Goal: Information Seeking & Learning: Learn about a topic

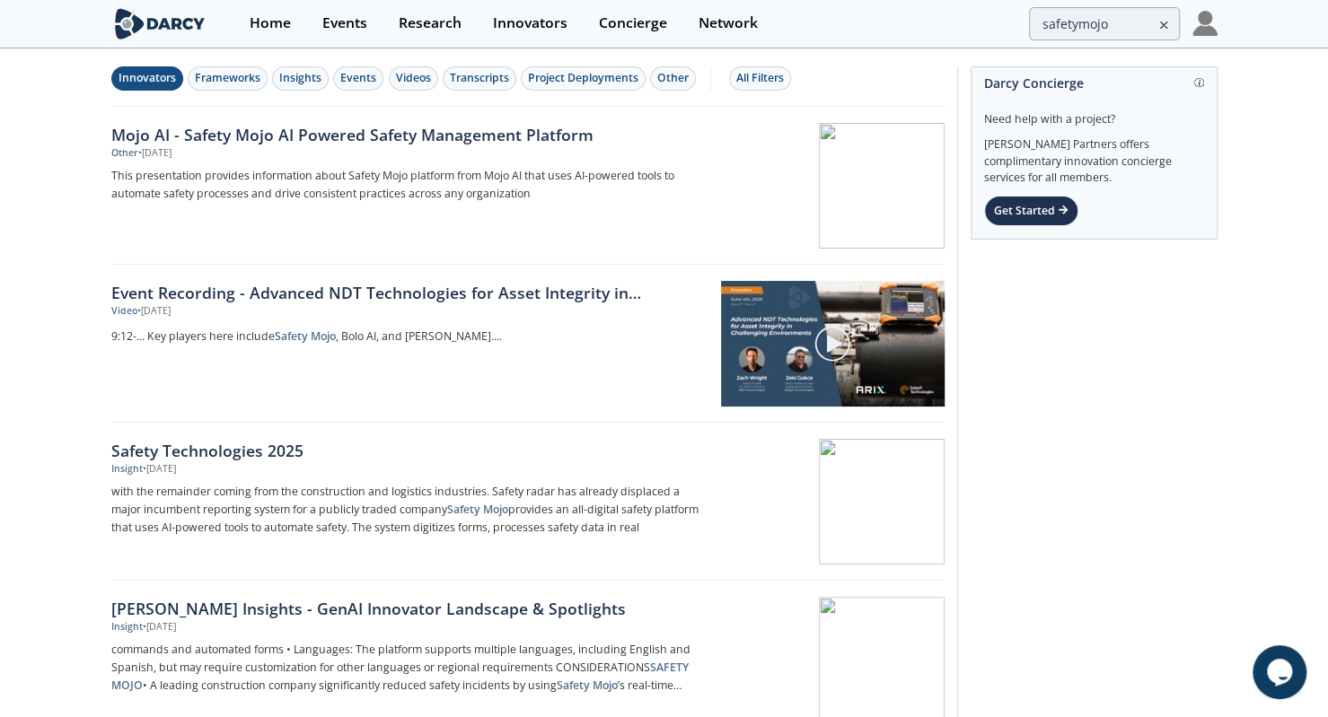
click at [145, 85] on div "Innovators" at bounding box center [147, 78] width 57 height 16
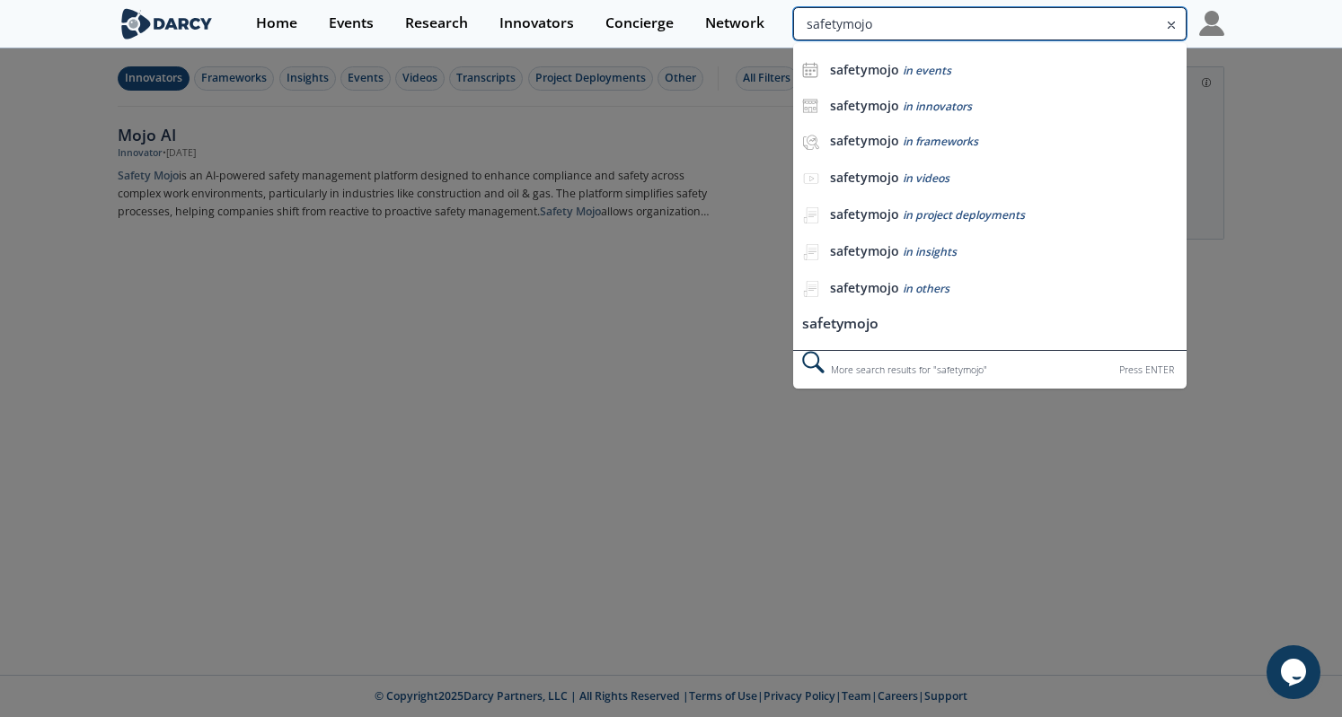
click at [1110, 9] on input "safetymojo" at bounding box center [989, 23] width 393 height 33
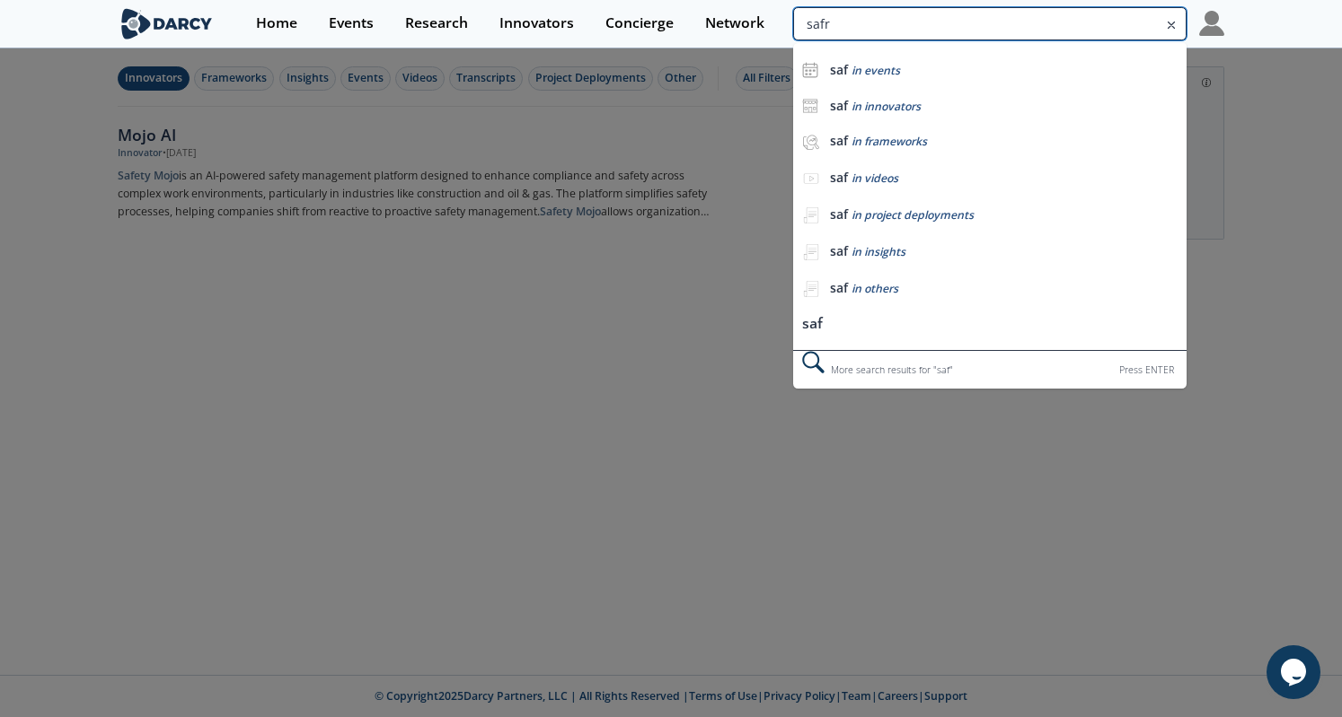
type input "safrt"
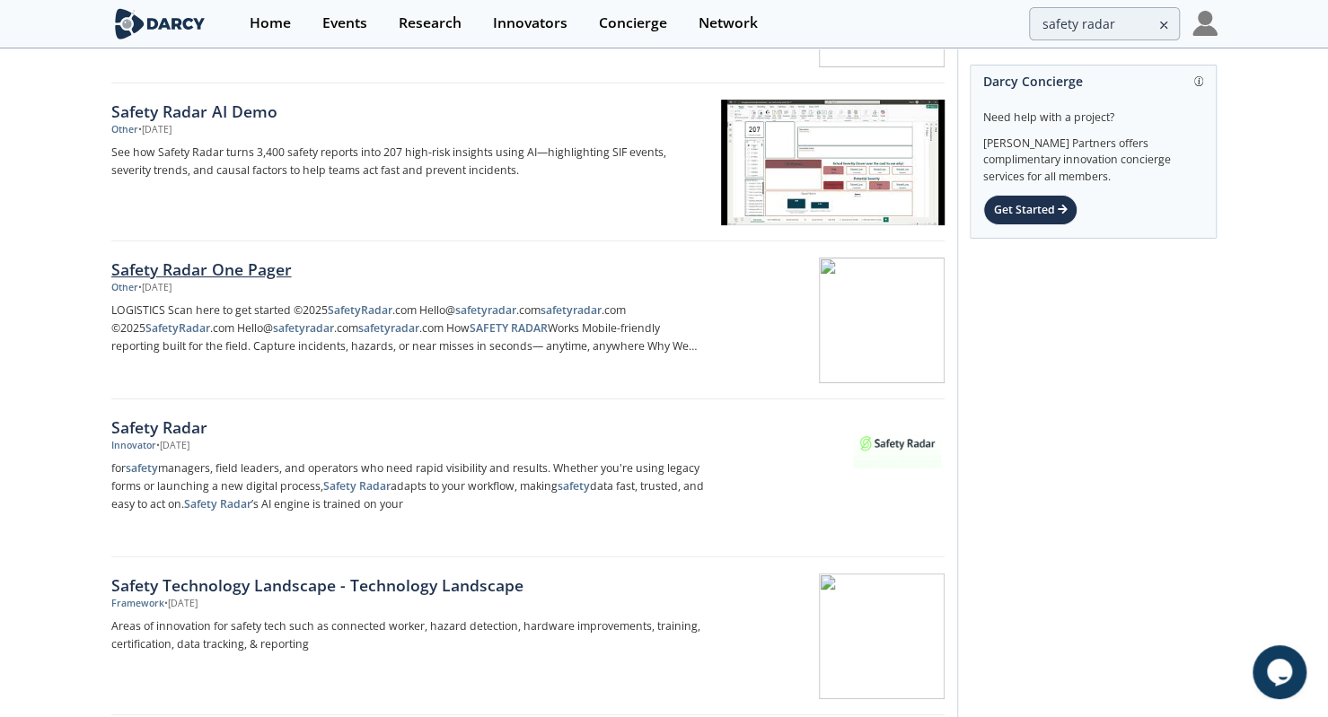
scroll to position [182, 0]
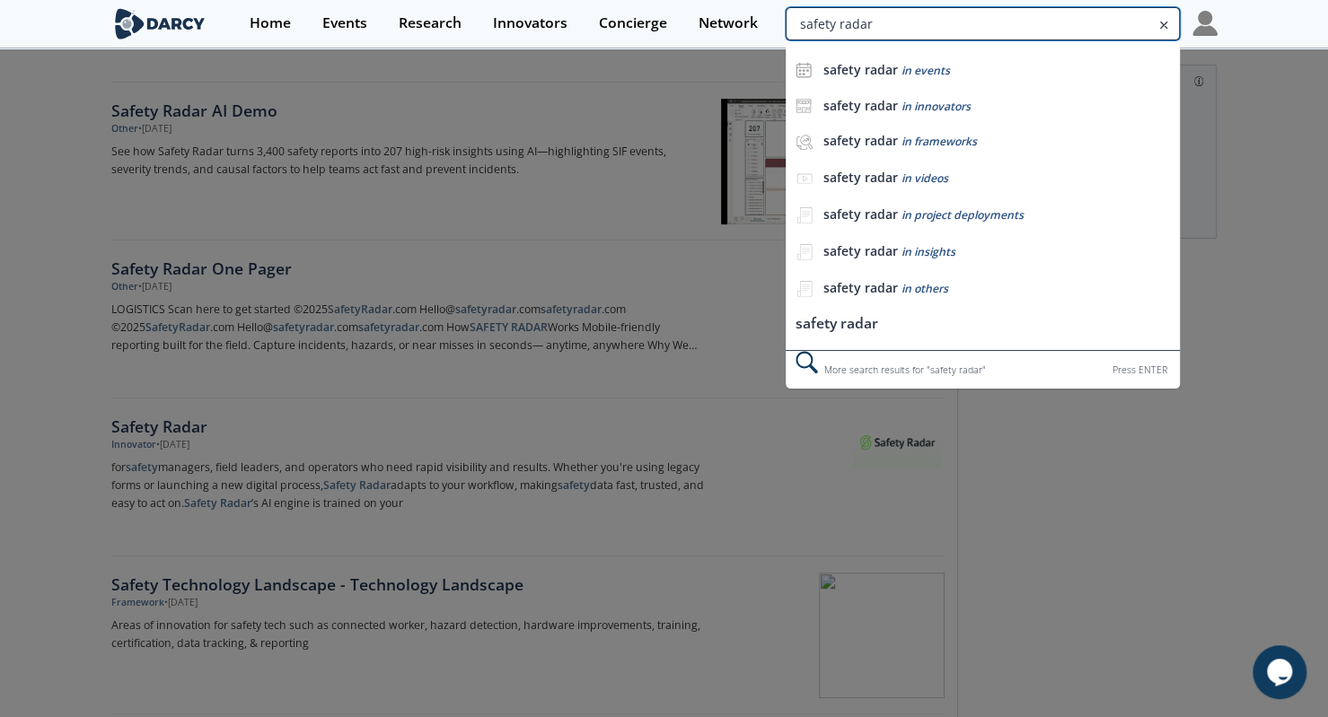
click at [1078, 22] on input "safety radar" at bounding box center [982, 23] width 393 height 33
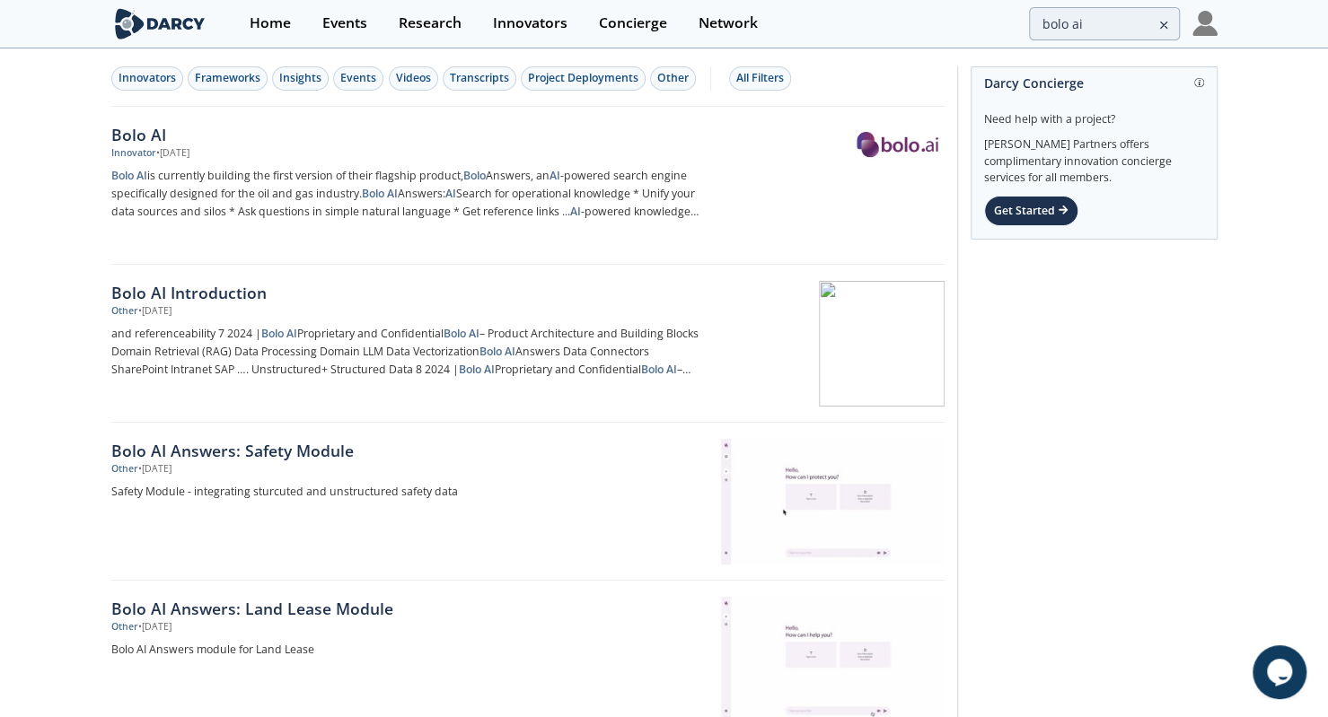
click at [1069, 46] on div "Home Events Research Innovators Concierge Network bolo ai" at bounding box center [724, 24] width 983 height 48
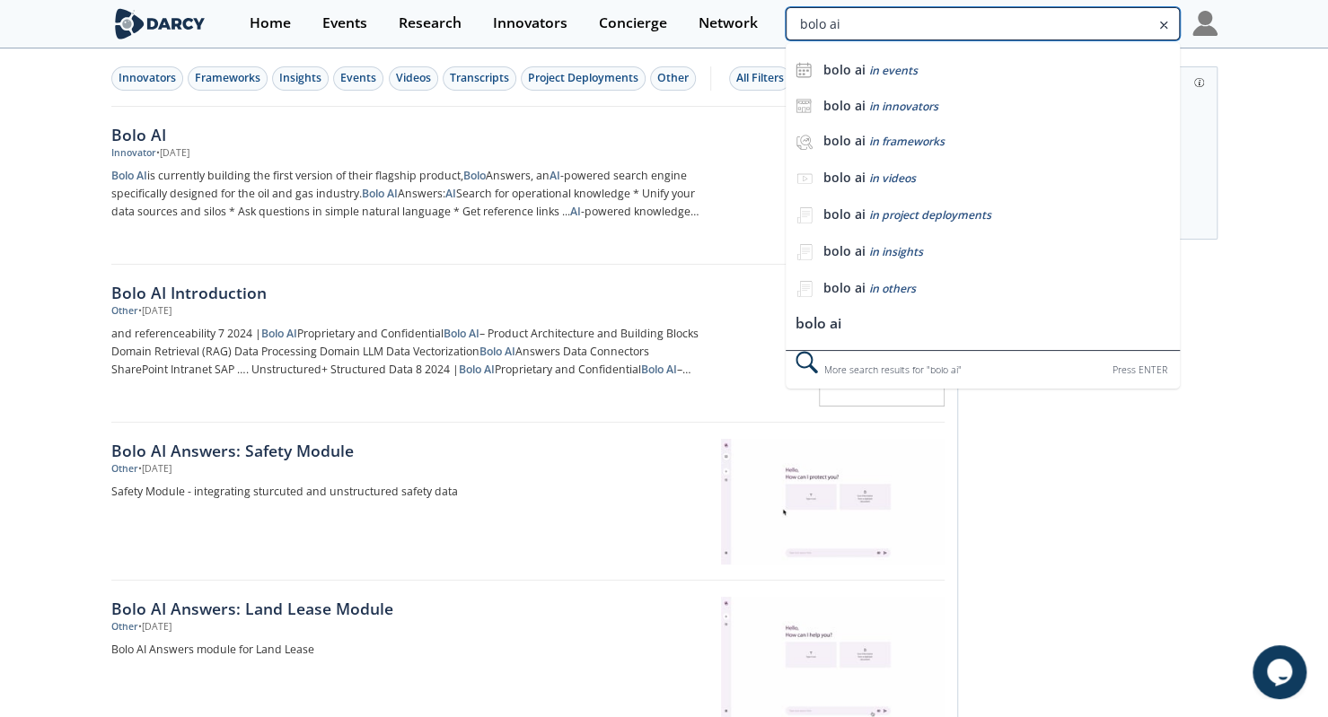
click at [1094, 27] on input "bolo ai" at bounding box center [982, 23] width 393 height 33
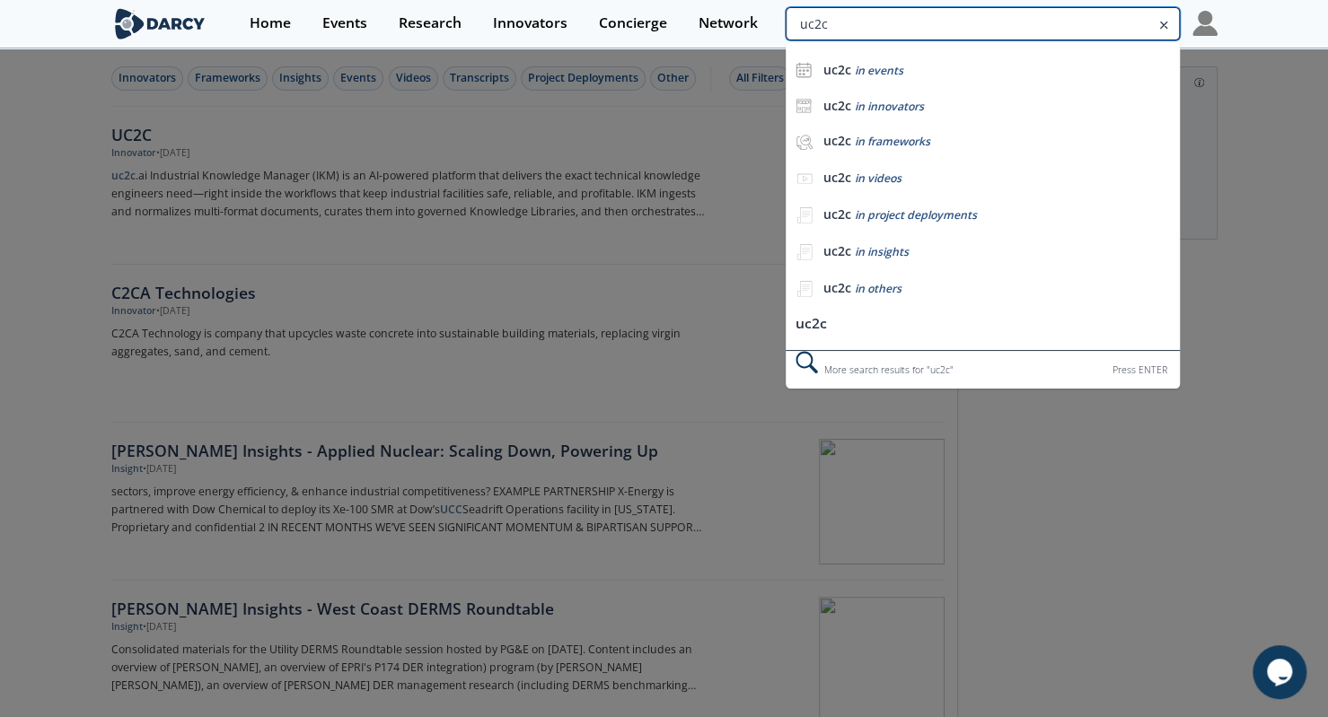
click at [1078, 12] on input "uc2c" at bounding box center [982, 23] width 393 height 33
type input "pinn ai"
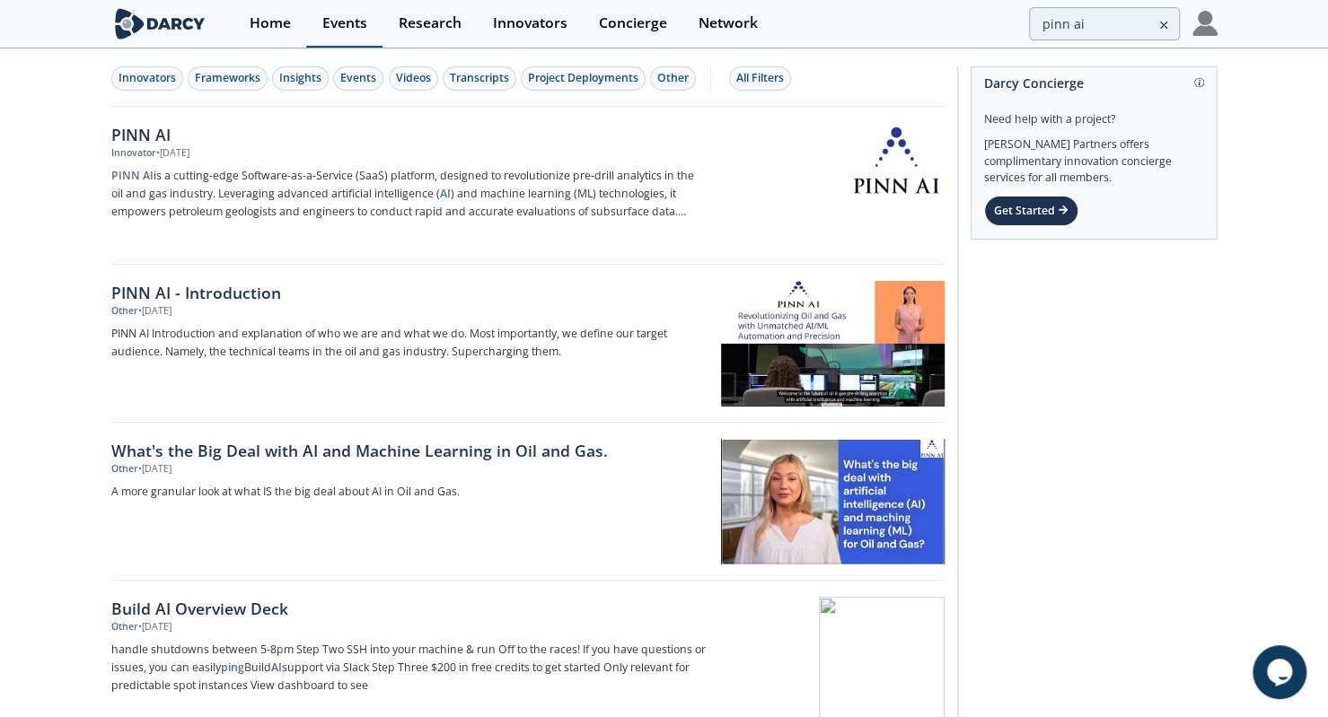
click at [342, 16] on div "Events" at bounding box center [344, 23] width 45 height 14
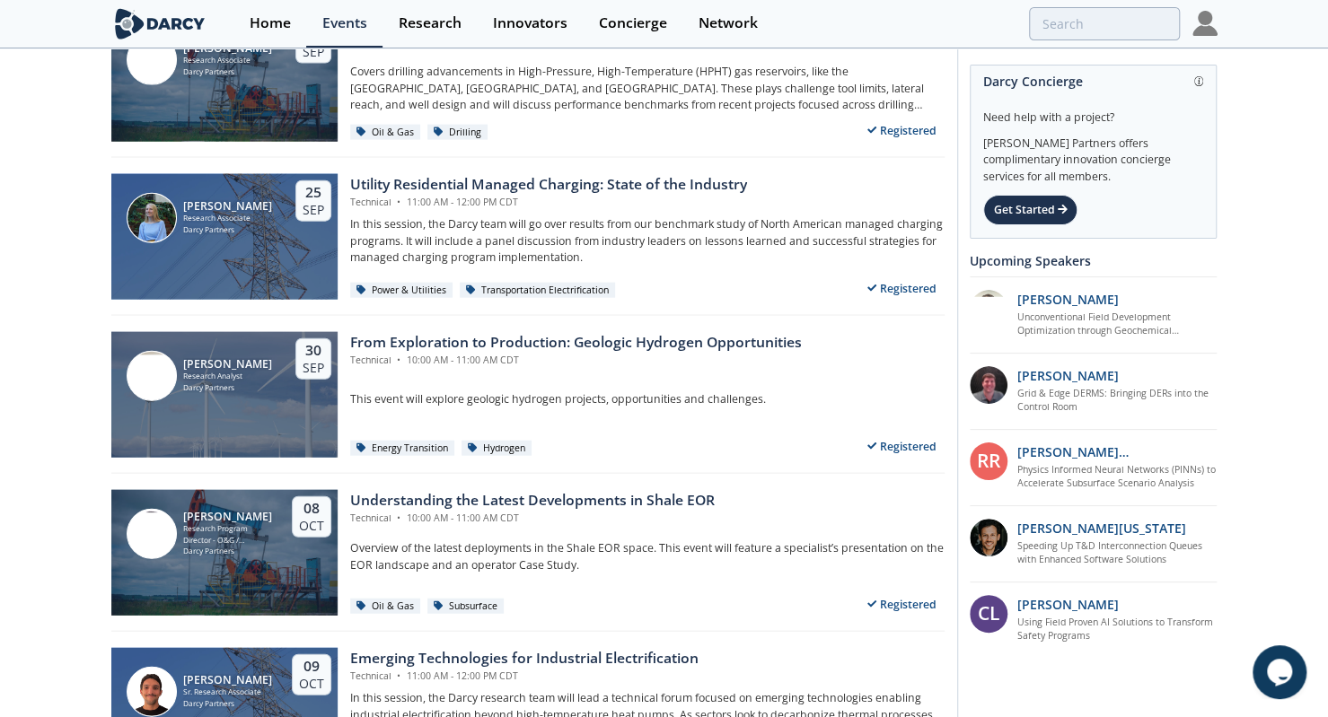
scroll to position [2317, 0]
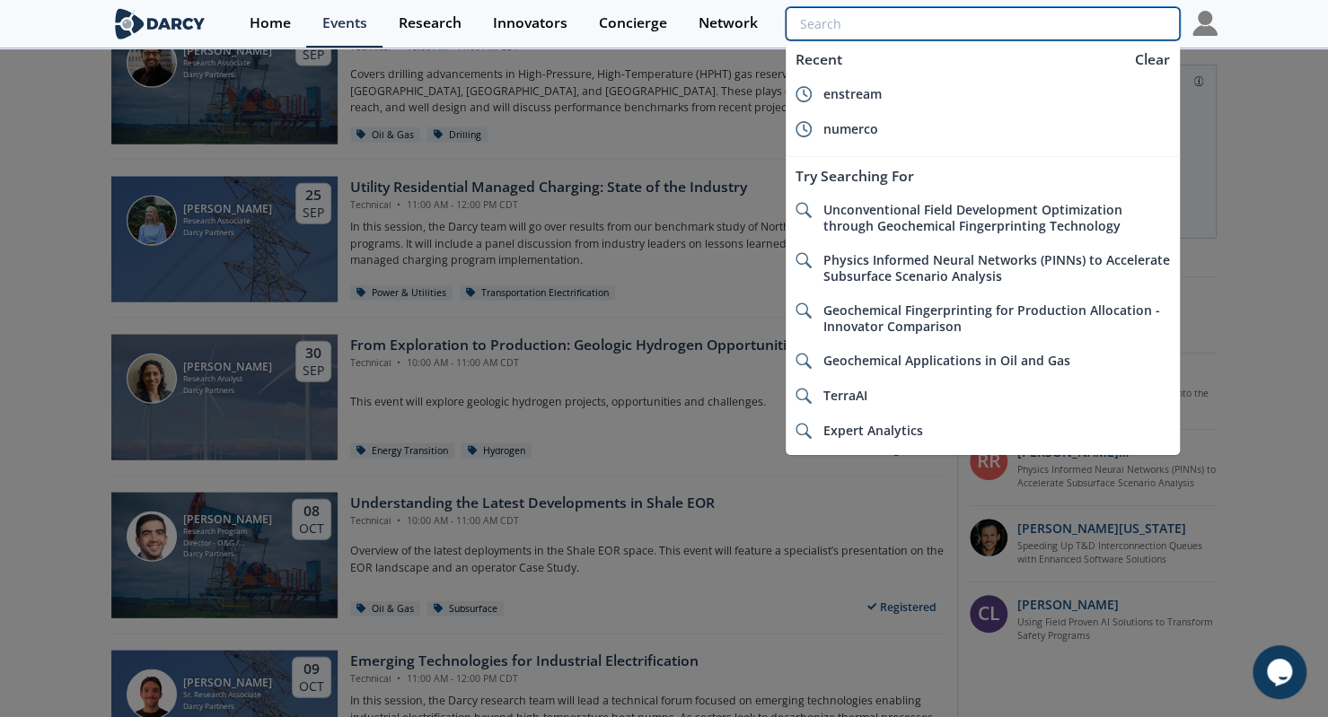
click at [1077, 35] on input "search" at bounding box center [982, 23] width 393 height 33
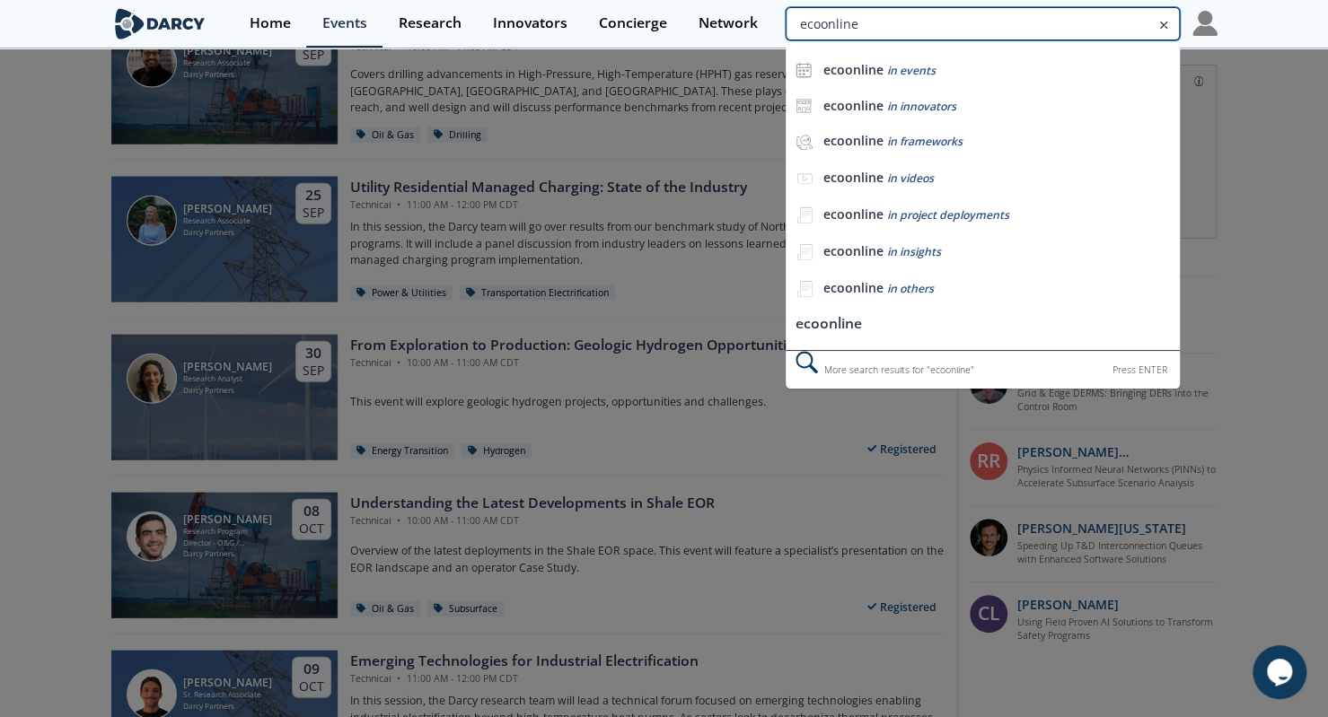
type input "ecoonline"
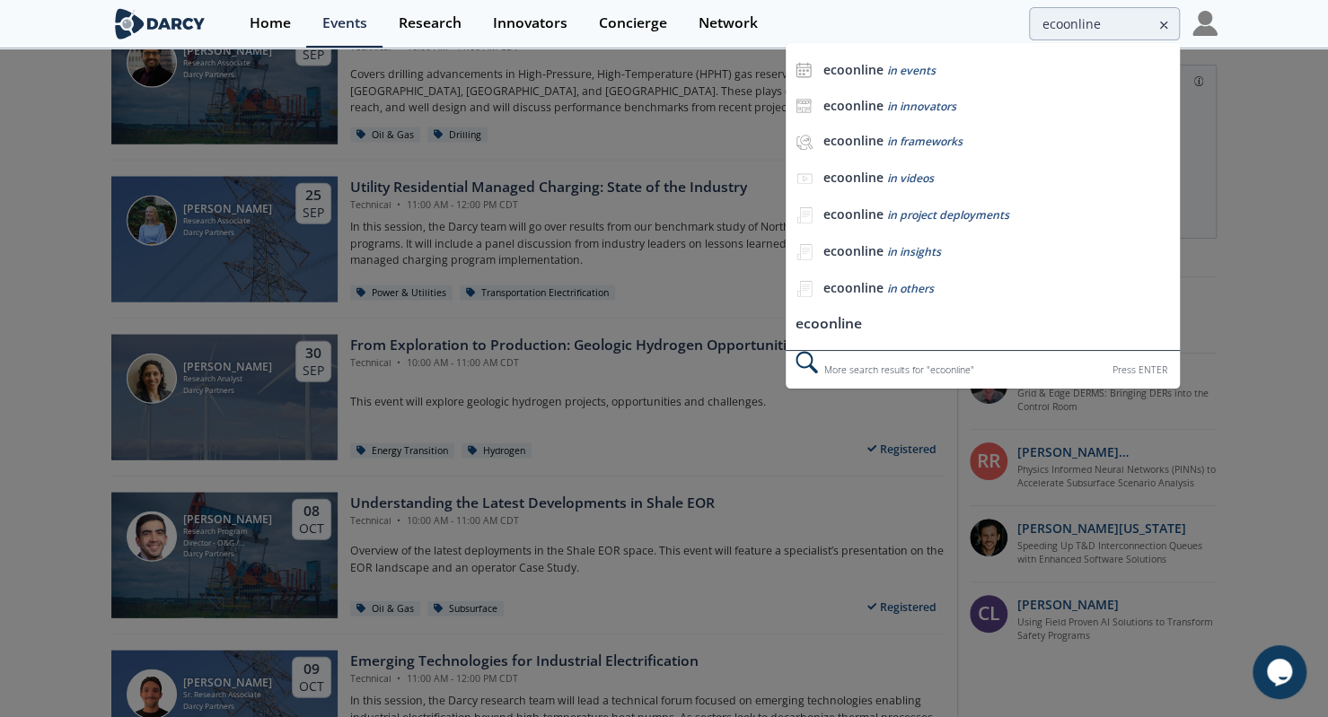
scroll to position [0, 0]
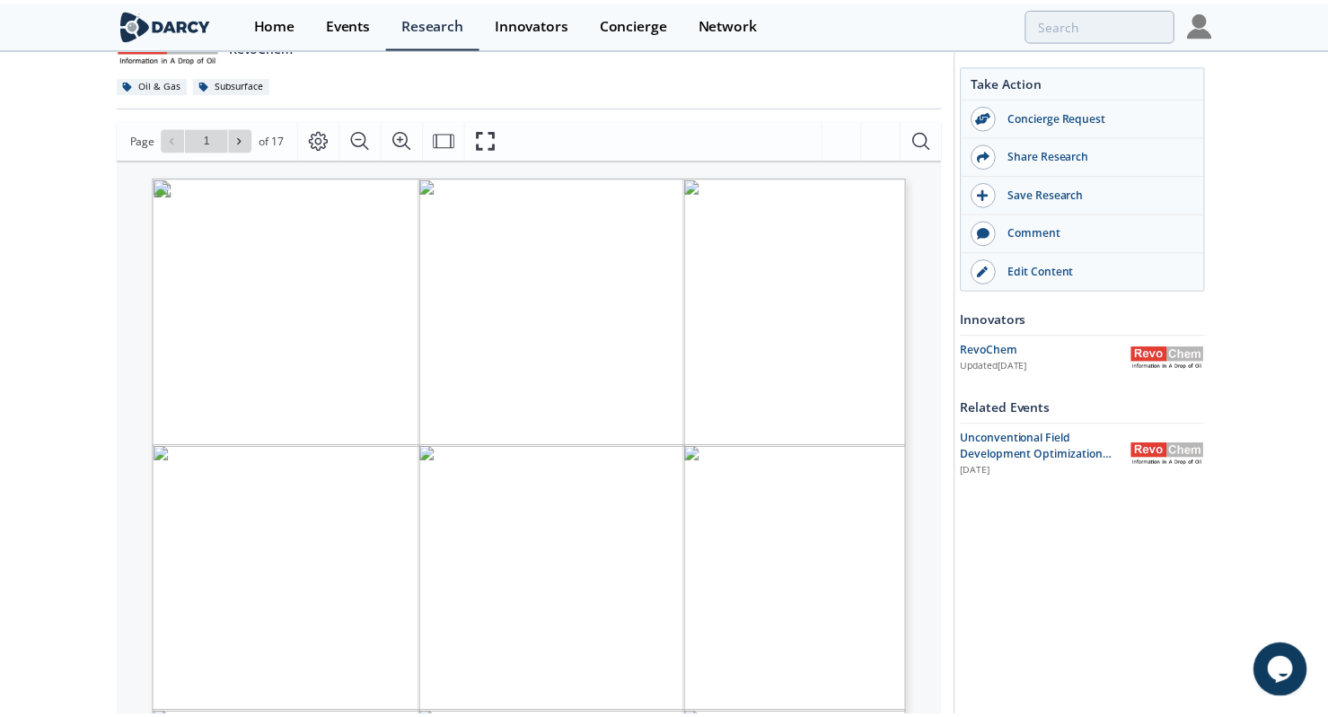
scroll to position [219, 0]
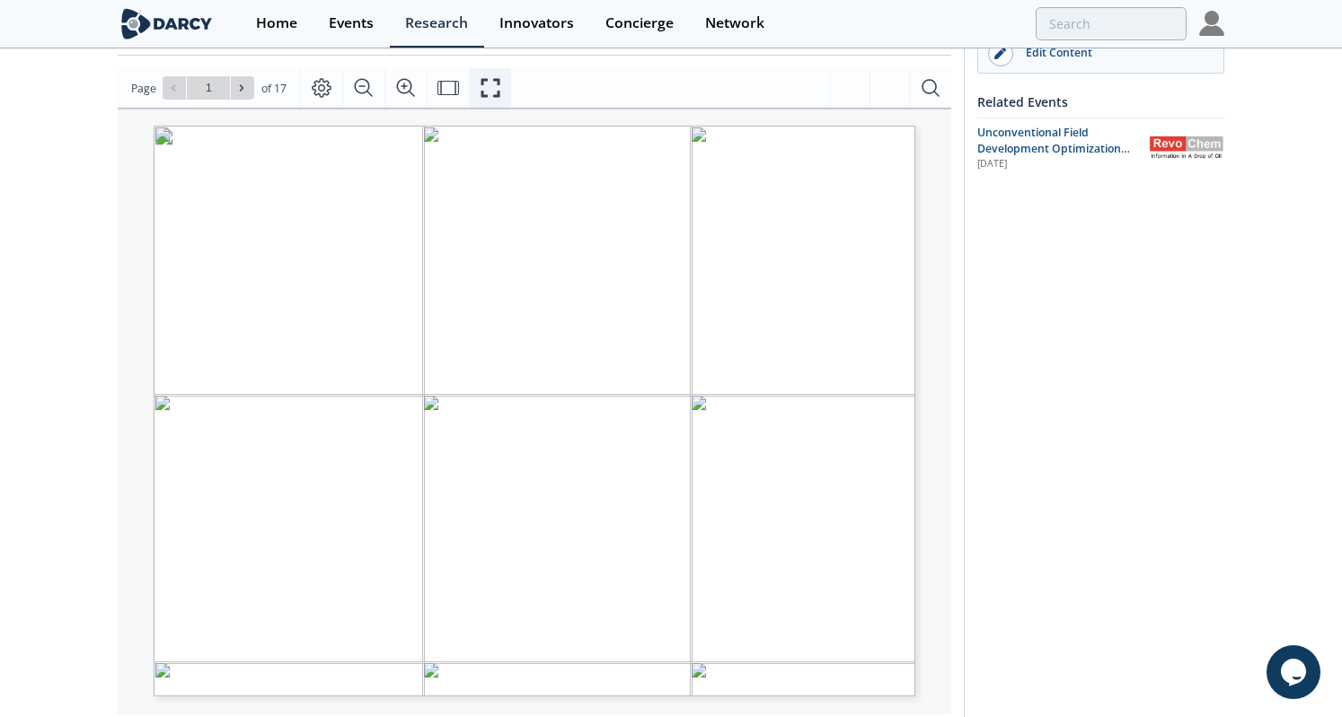
click at [485, 84] on icon "Fullscreen" at bounding box center [491, 88] width 22 height 22
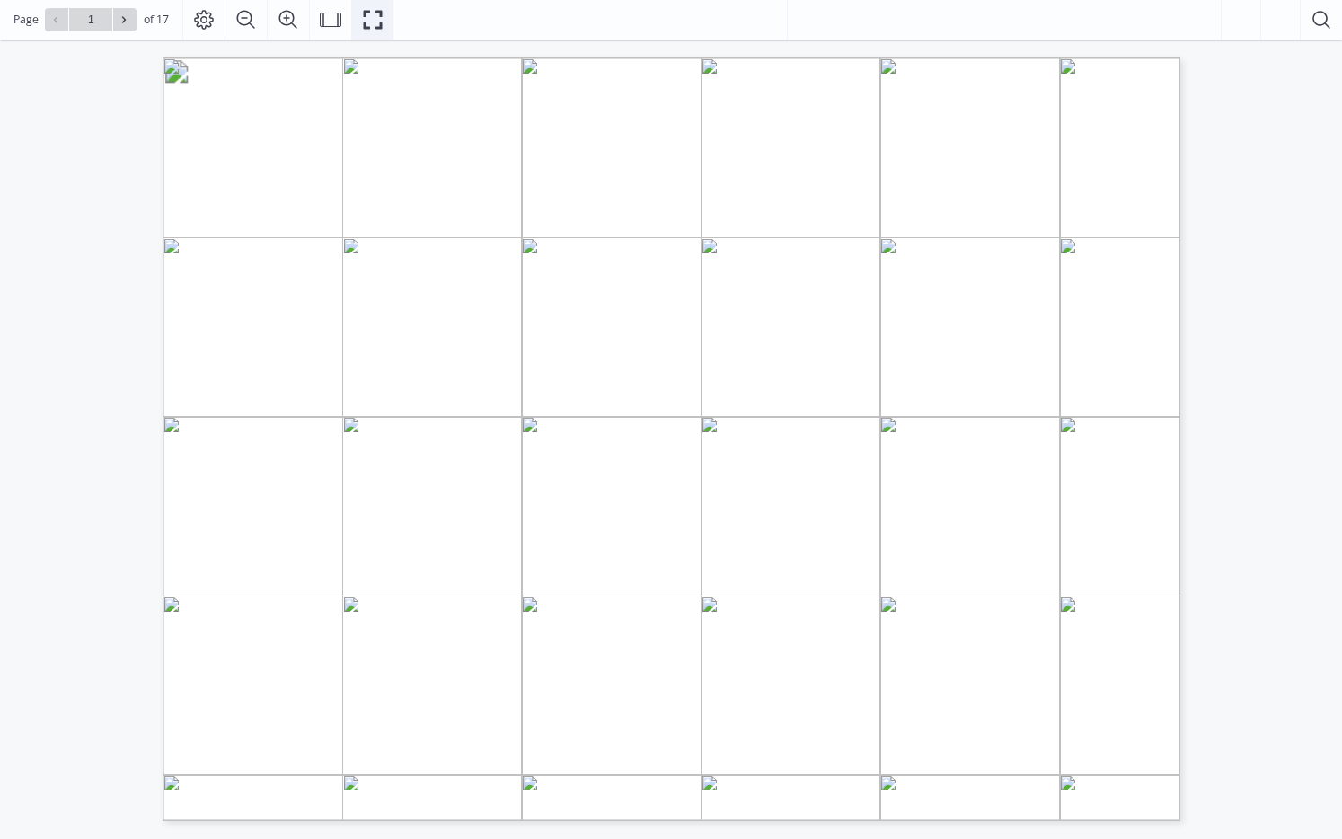
click at [390, 31] on button "Fullscreen" at bounding box center [372, 20] width 42 height 40
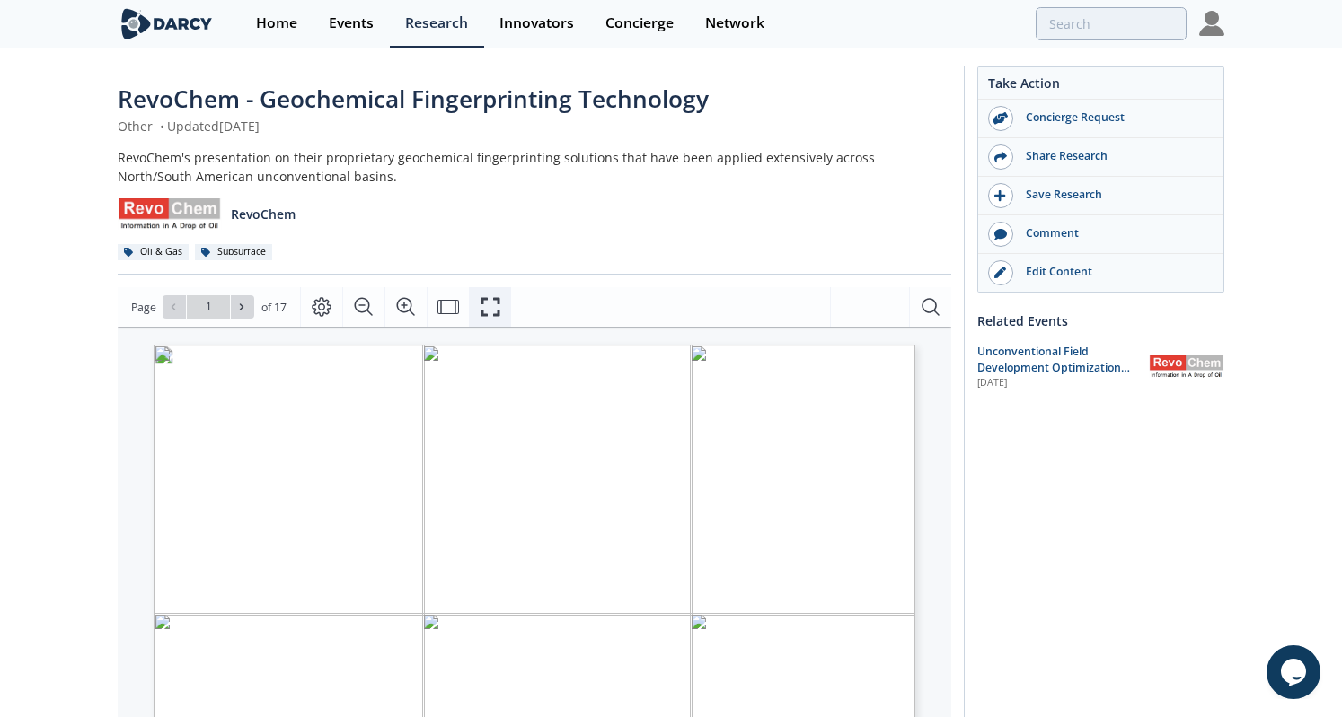
click at [470, 294] on button "Fullscreen" at bounding box center [490, 307] width 42 height 40
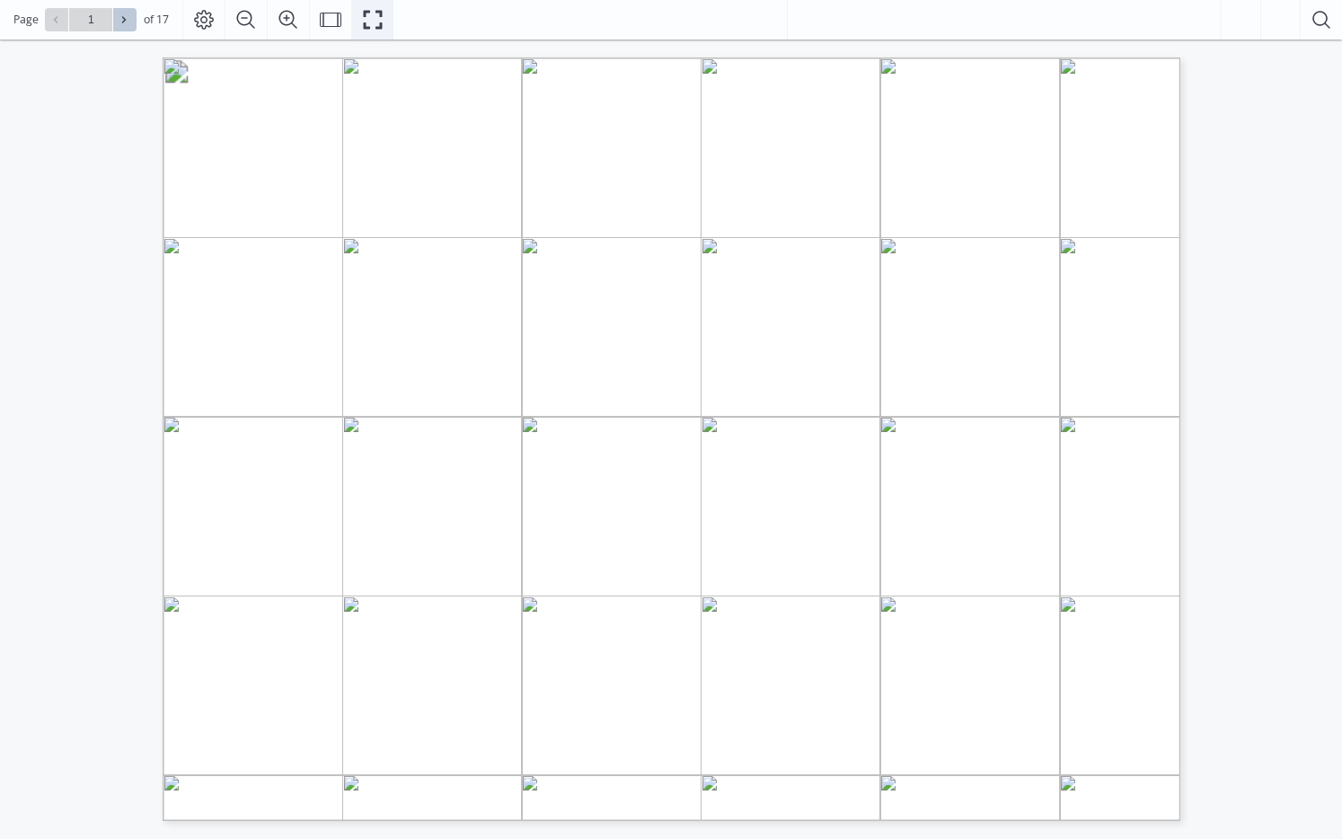
click at [128, 16] on icon at bounding box center [124, 19] width 11 height 11
type input "2"
type input "3"
type input "4"
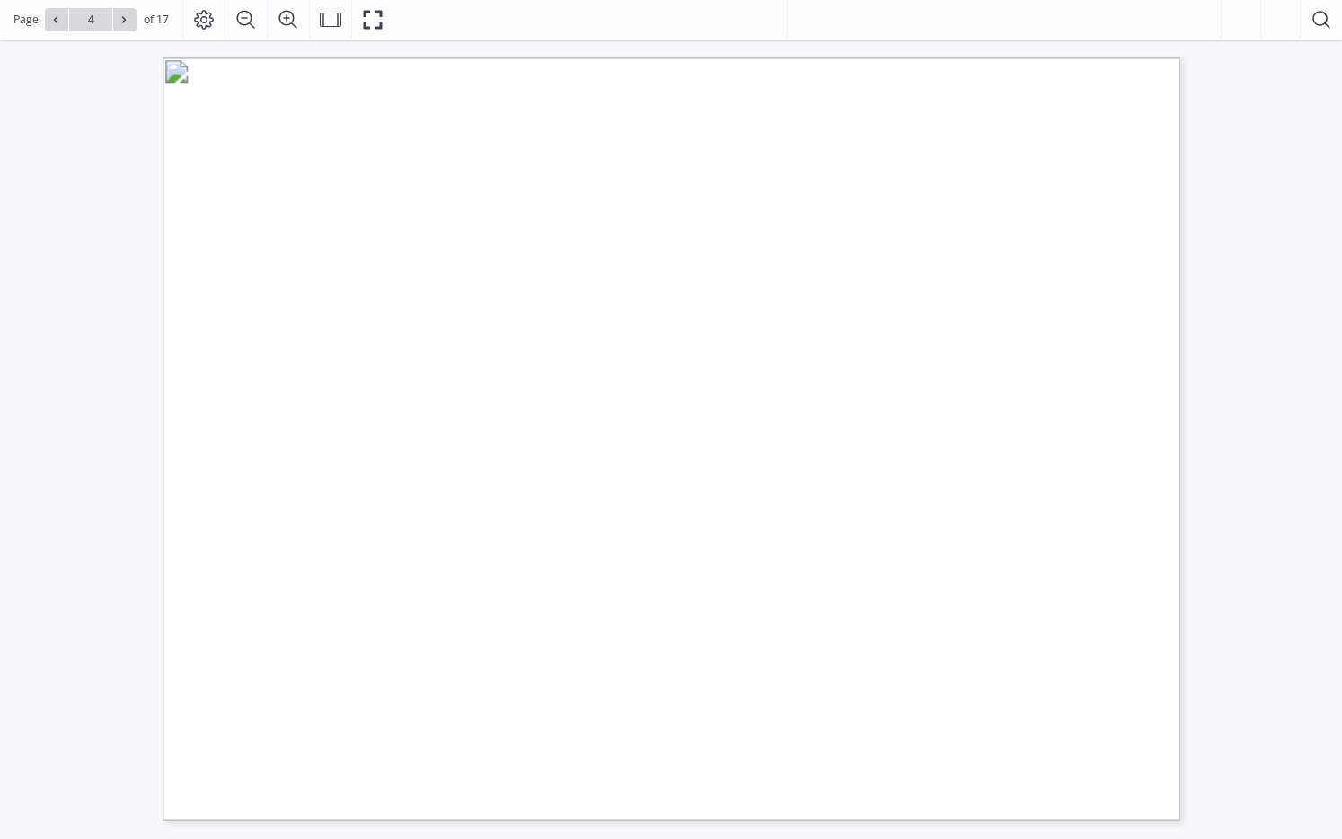
type input "5"
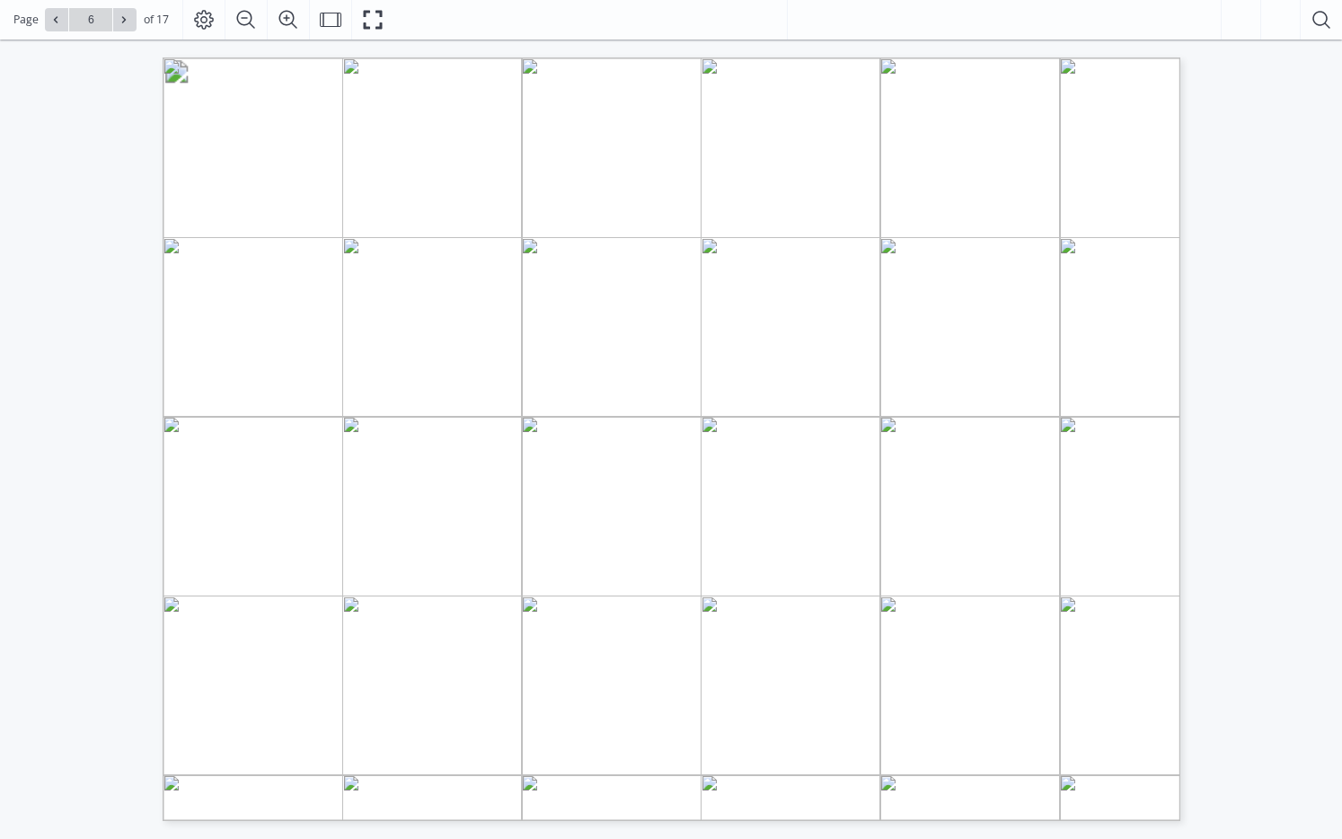
type input "7"
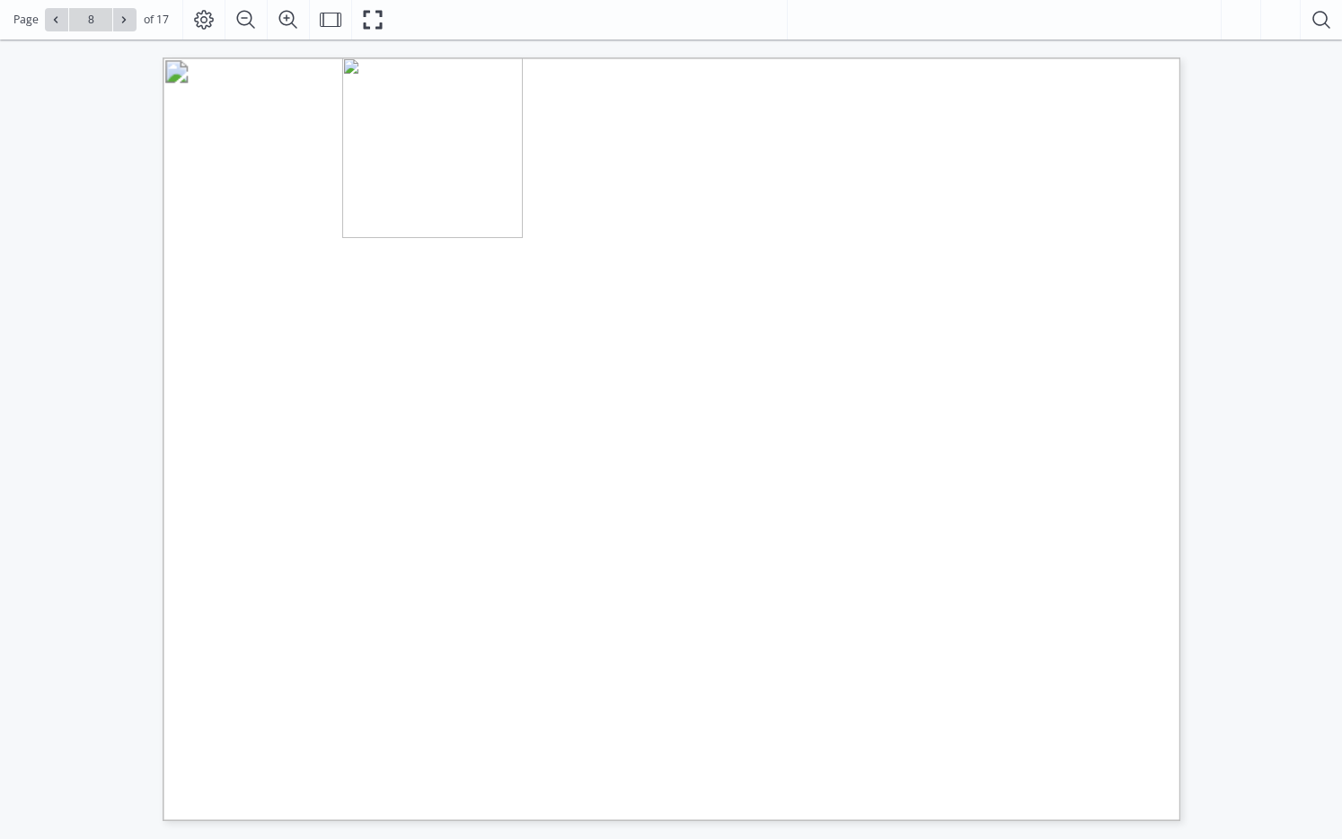
type input "9"
type input "11"
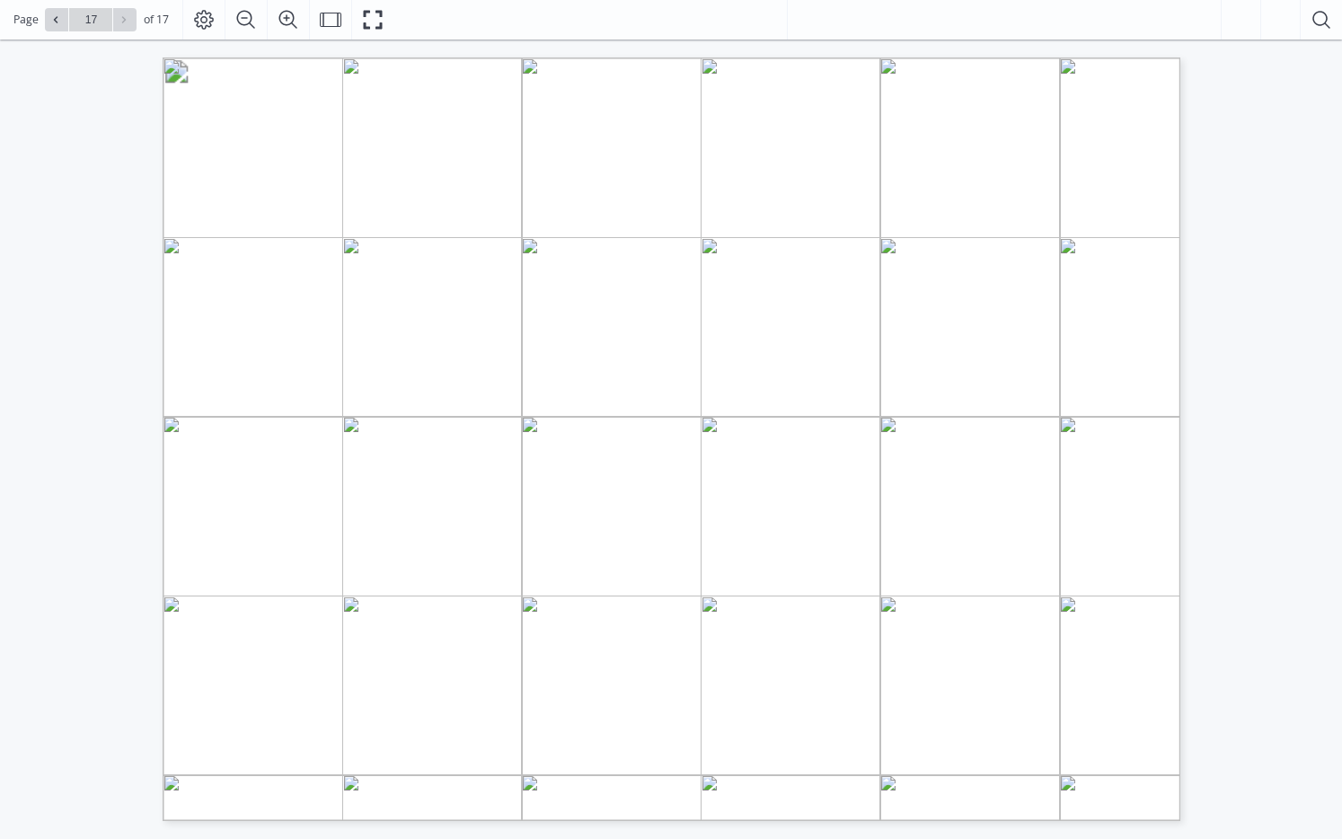
type input "16"
